Goal: Task Accomplishment & Management: Use online tool/utility

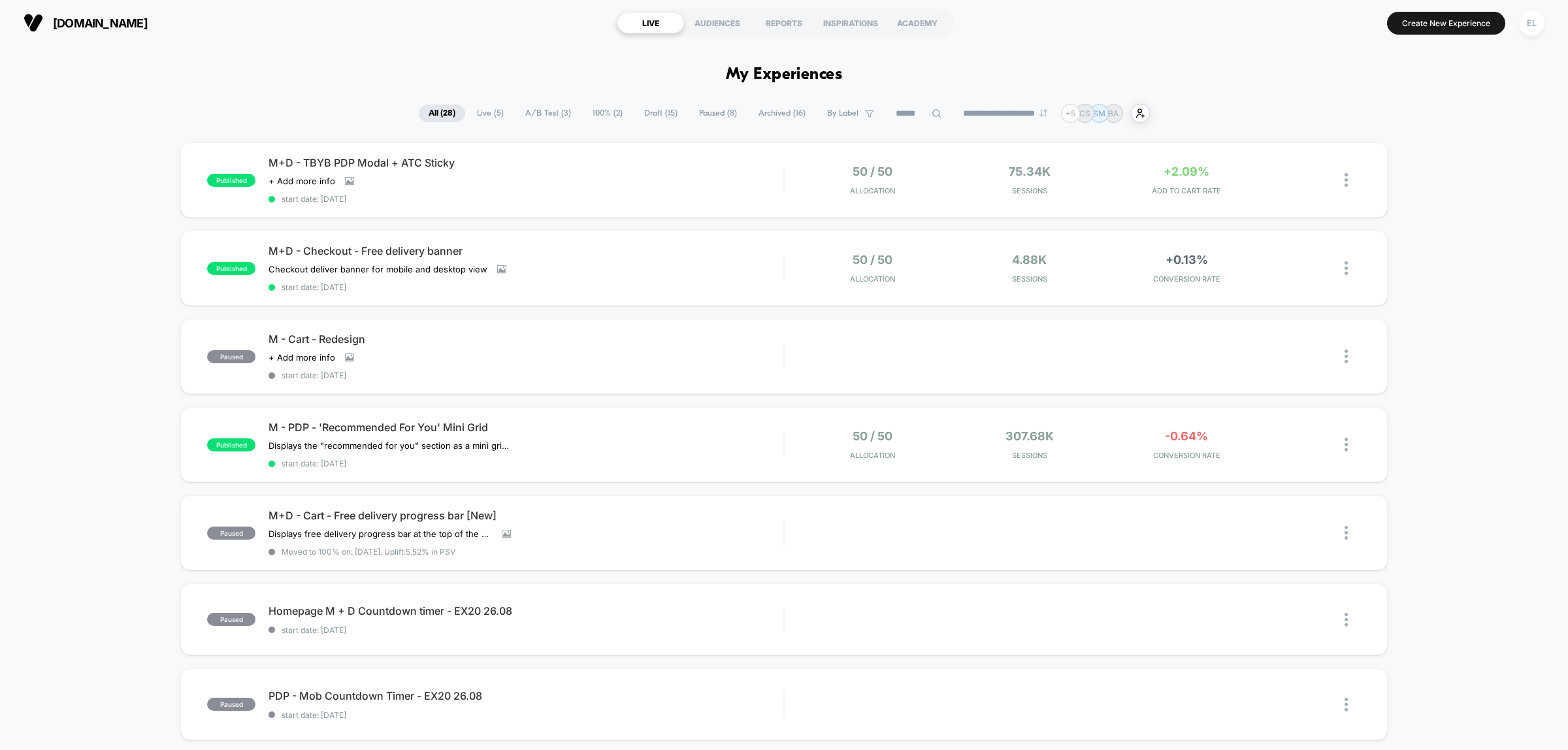
click at [1484, 257] on div "published M+D - TBYB PDP Modal + ATC Sticky Click to view images Click to edit …" at bounding box center [784, 693] width 1568 height 1100
click at [510, 352] on div "Click to view images Click to edit experience details + Add more info" at bounding box center [449, 358] width 361 height 11
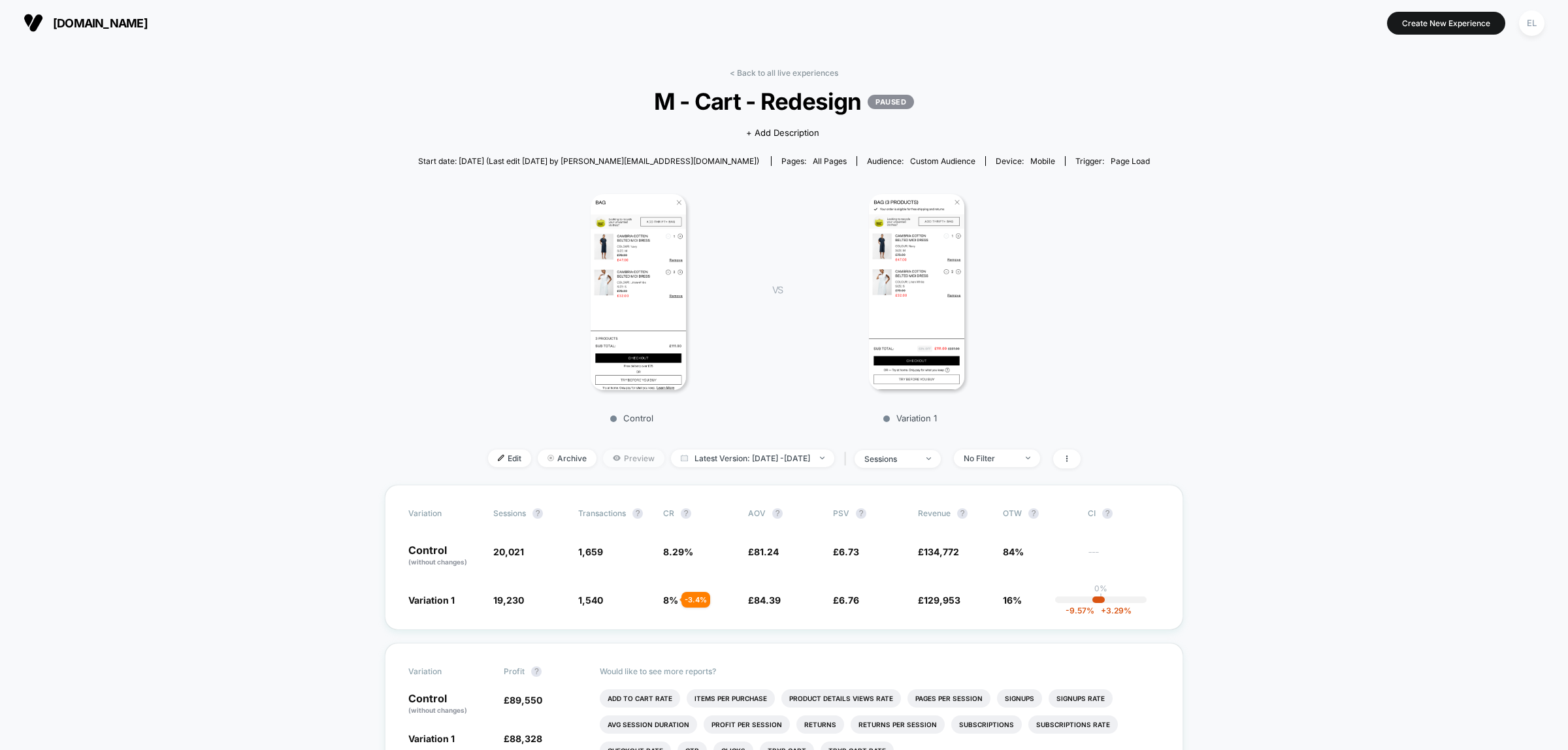
click at [603, 459] on span "Preview" at bounding box center [634, 458] width 62 height 17
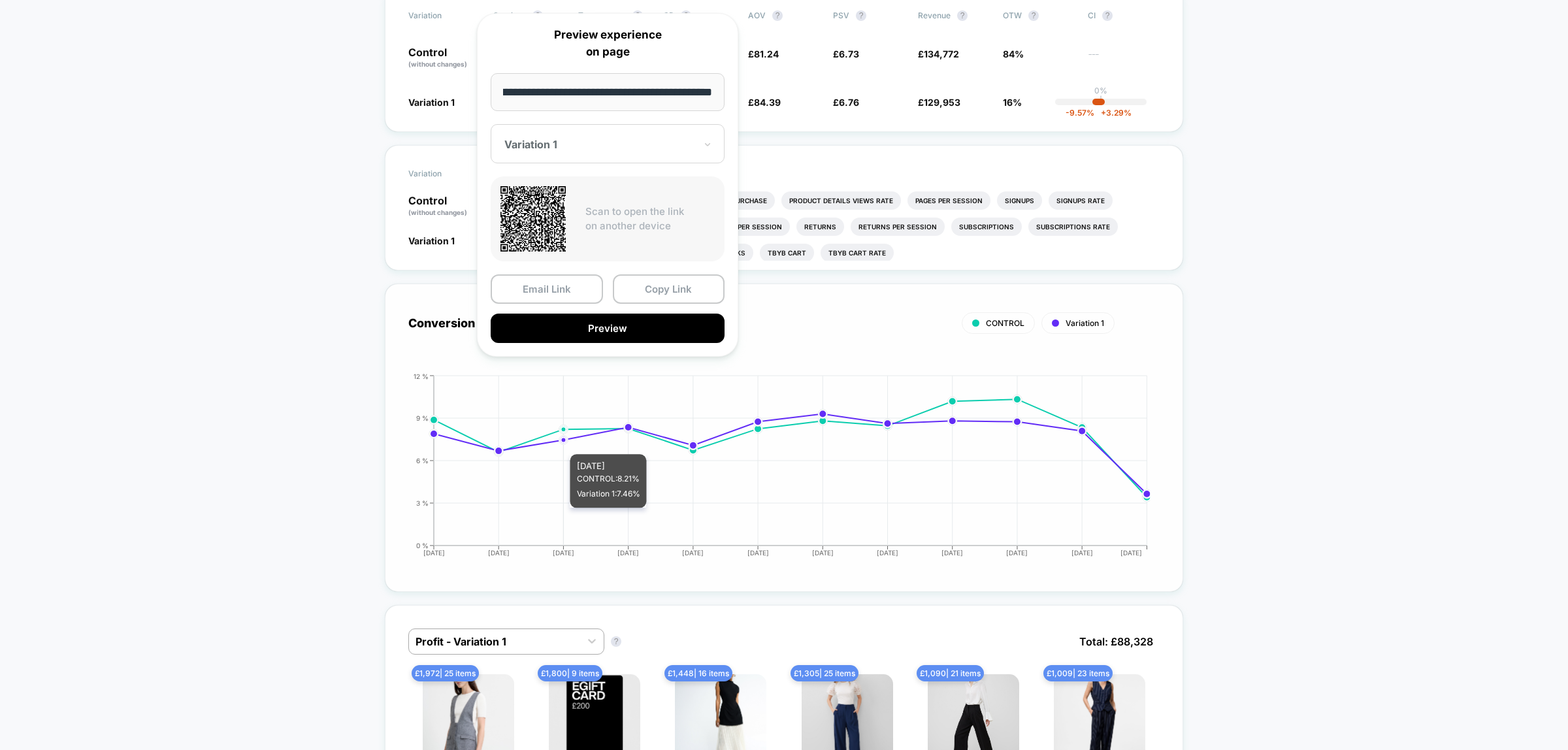
scroll to position [571, 0]
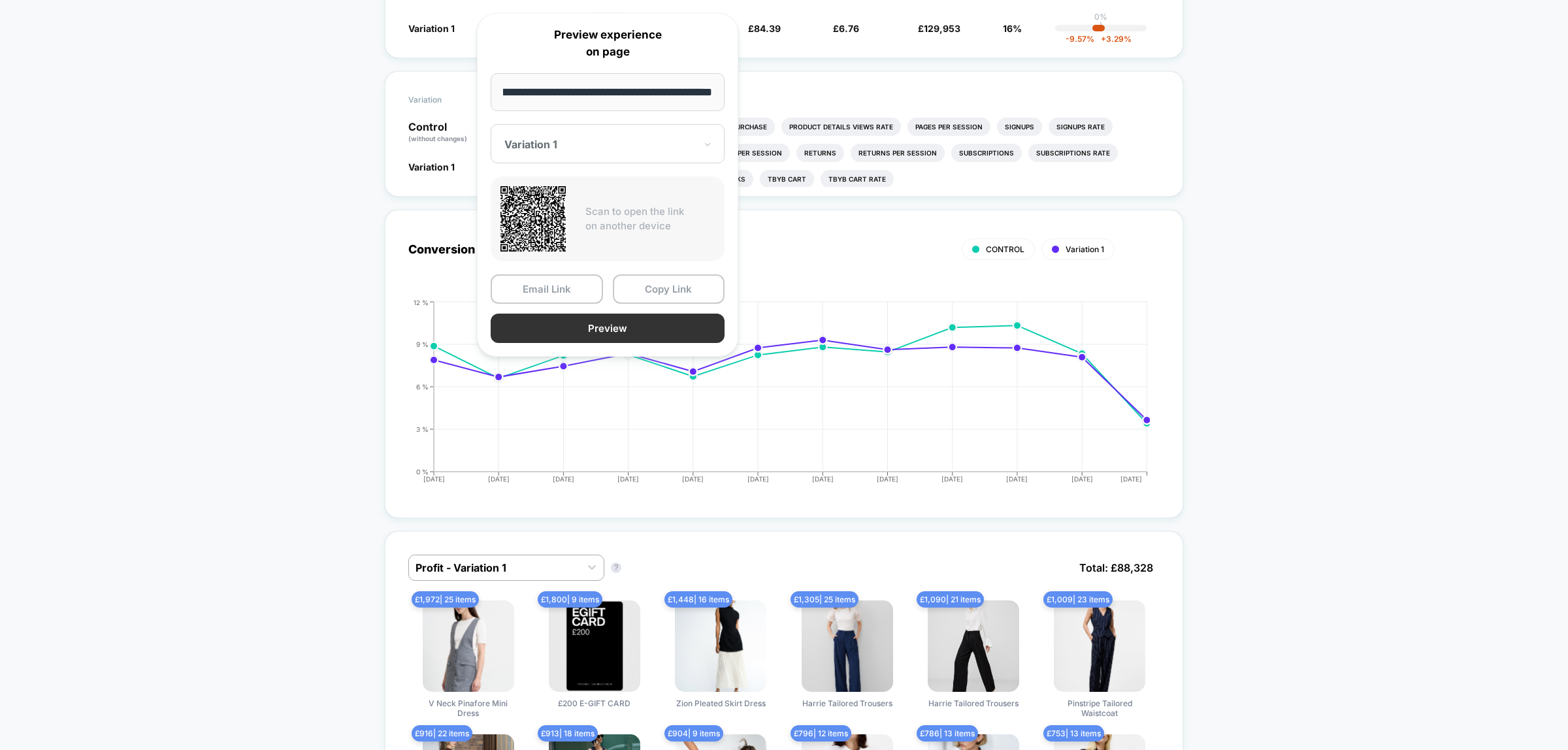
click at [631, 331] on button "Preview" at bounding box center [607, 328] width 233 height 29
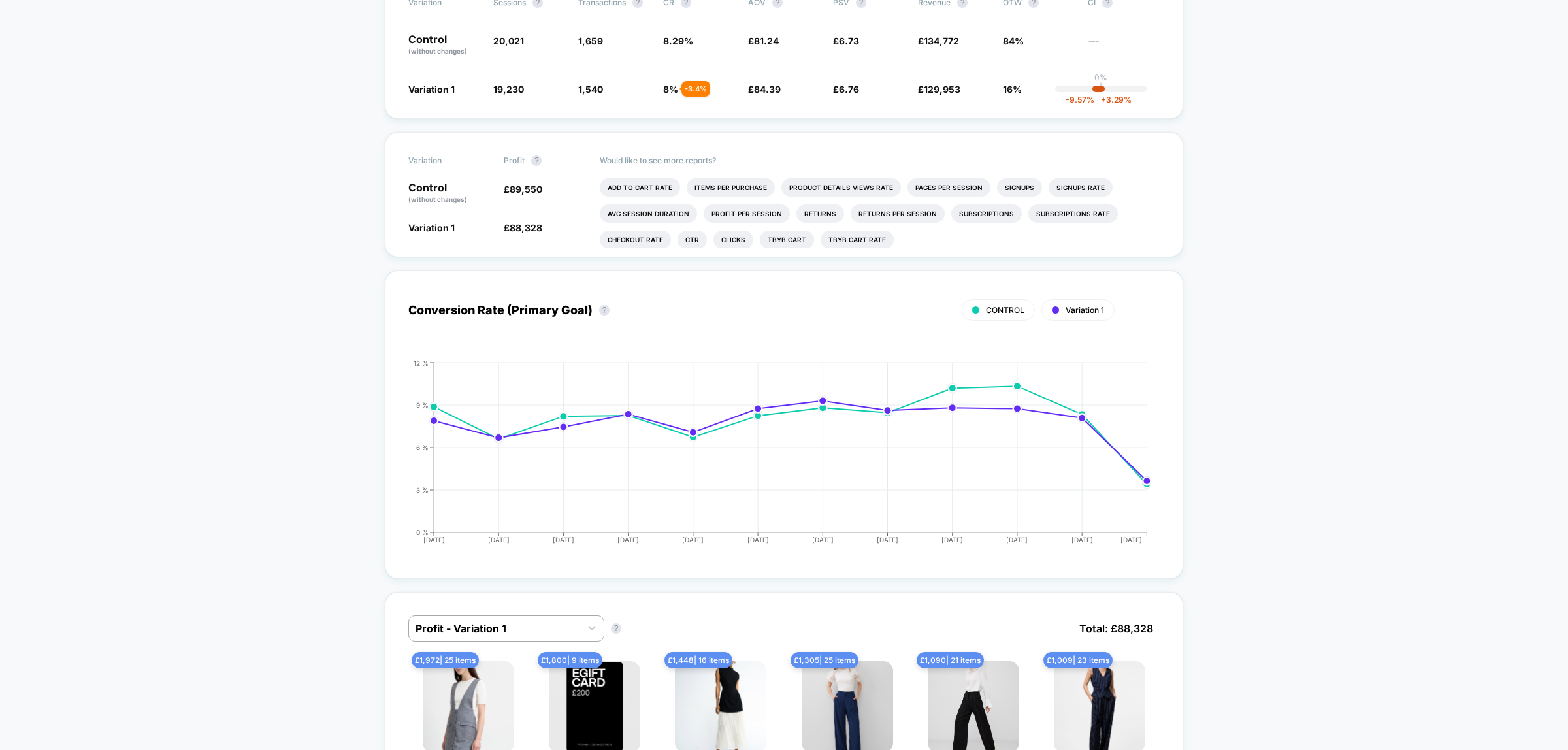
scroll to position [408, 0]
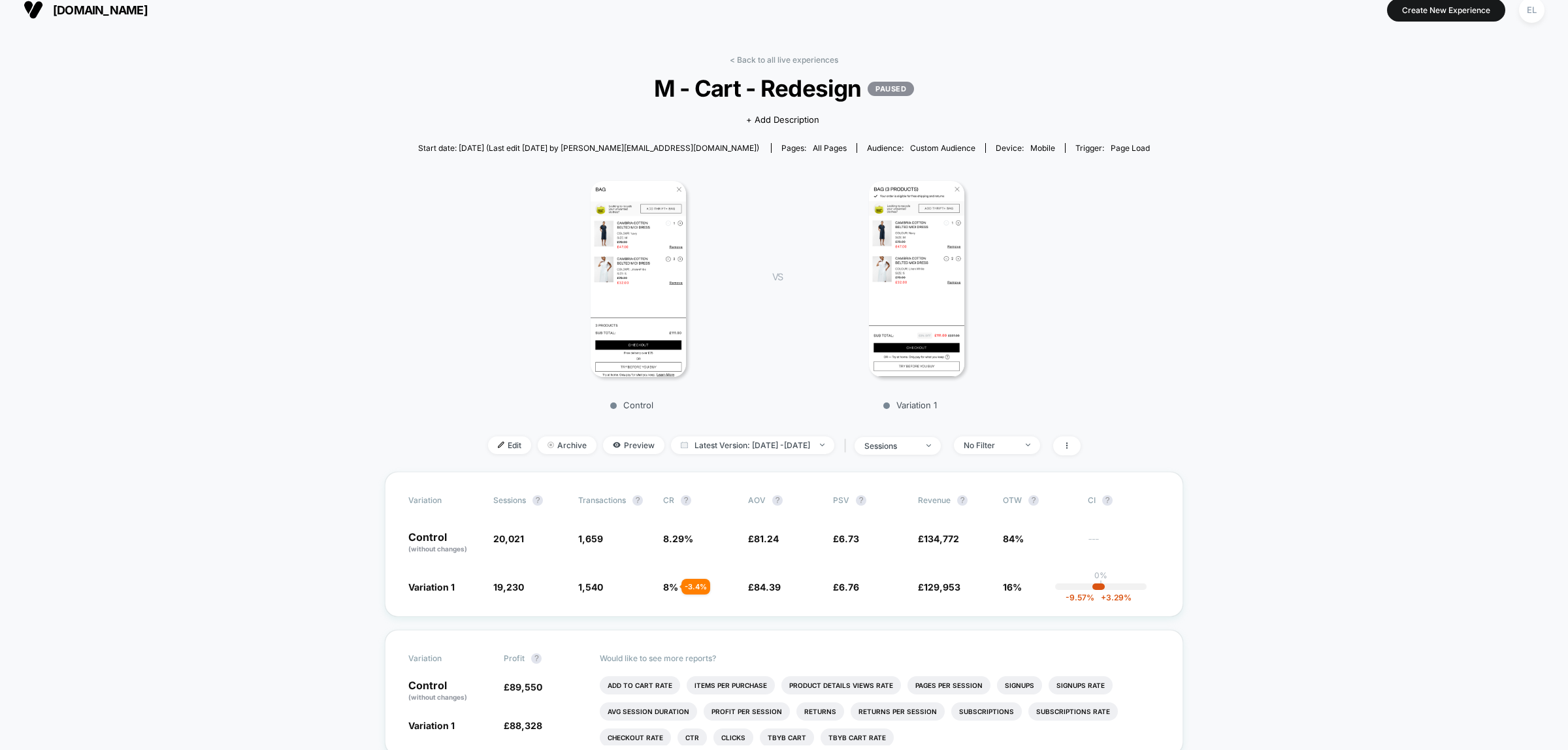
scroll to position [0, 0]
